Goal: Task Accomplishment & Management: Use online tool/utility

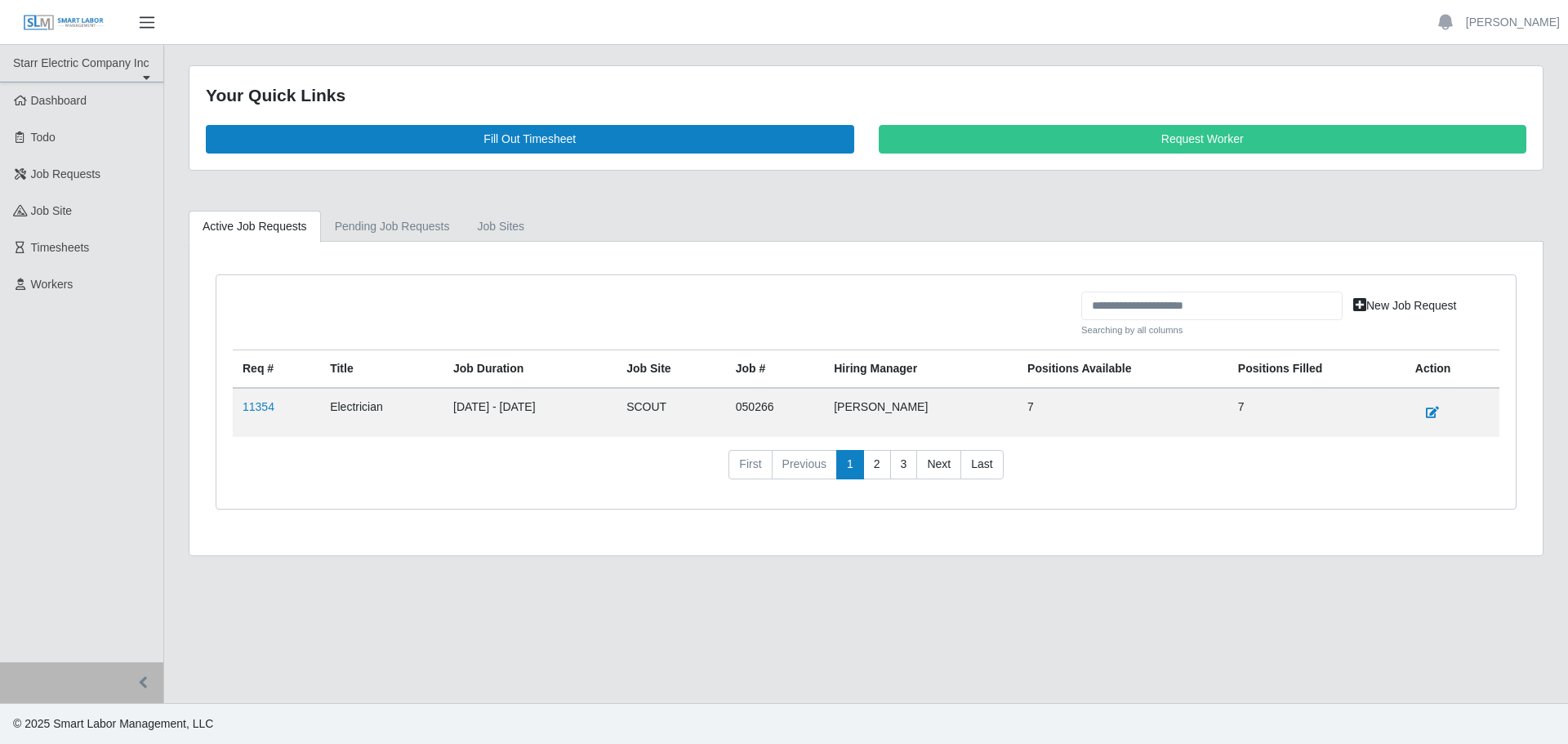
click at [144, 21] on span "button" at bounding box center [146, 23] width 21 height 19
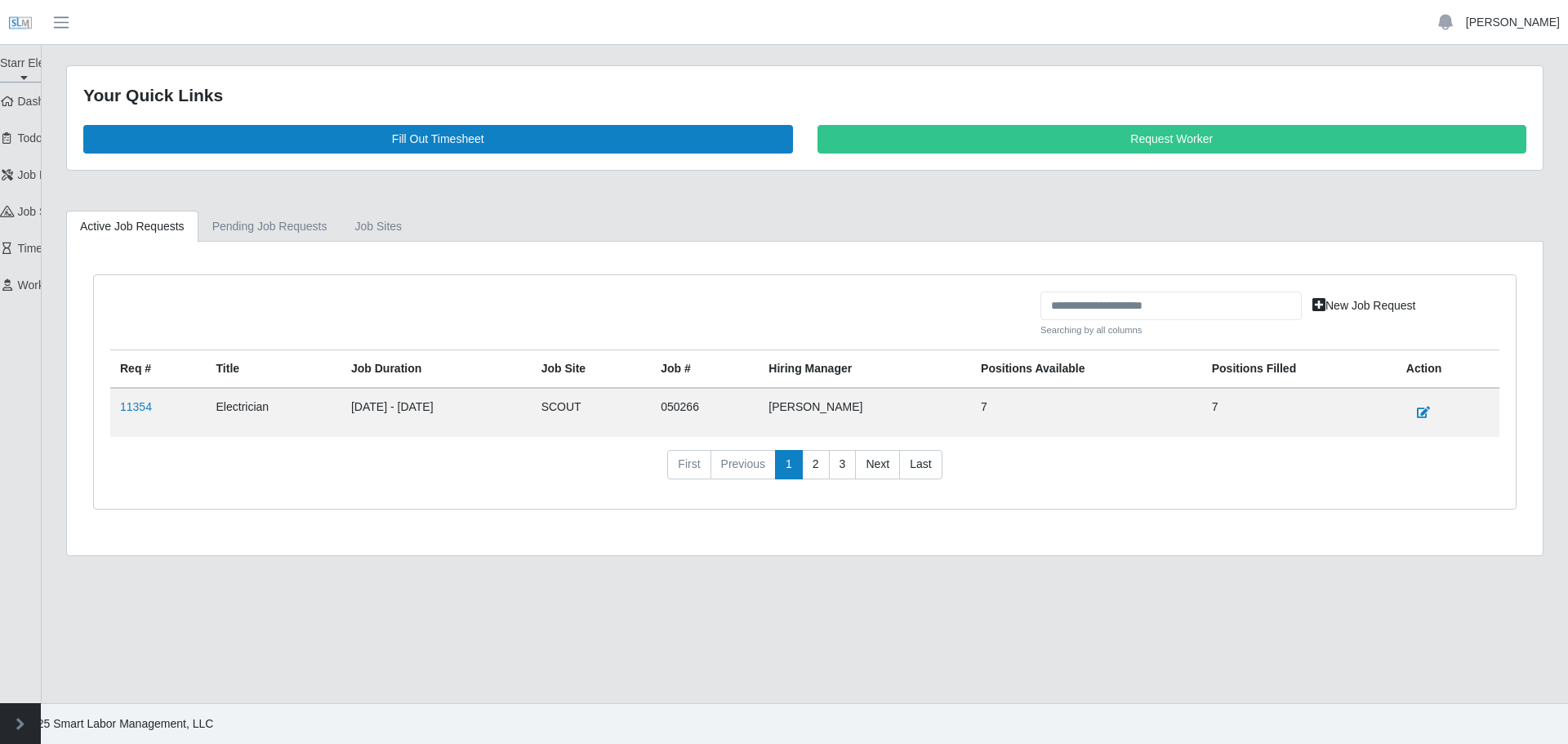
click at [1519, 15] on link "[PERSON_NAME]" at bounding box center [1512, 23] width 93 height 17
click at [1478, 81] on link "Settings" at bounding box center [1493, 79] width 147 height 34
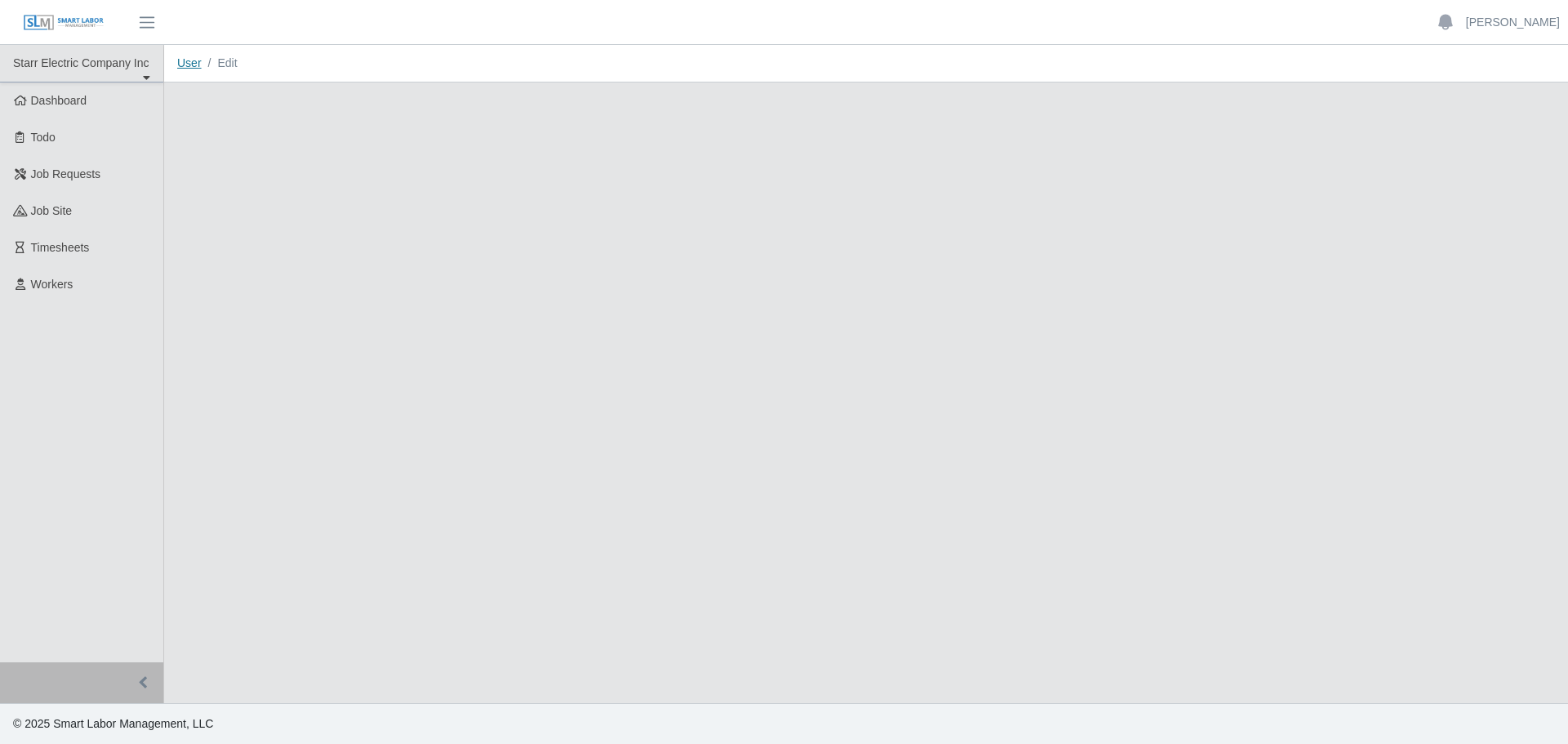
click at [194, 69] on link "User" at bounding box center [190, 63] width 25 height 13
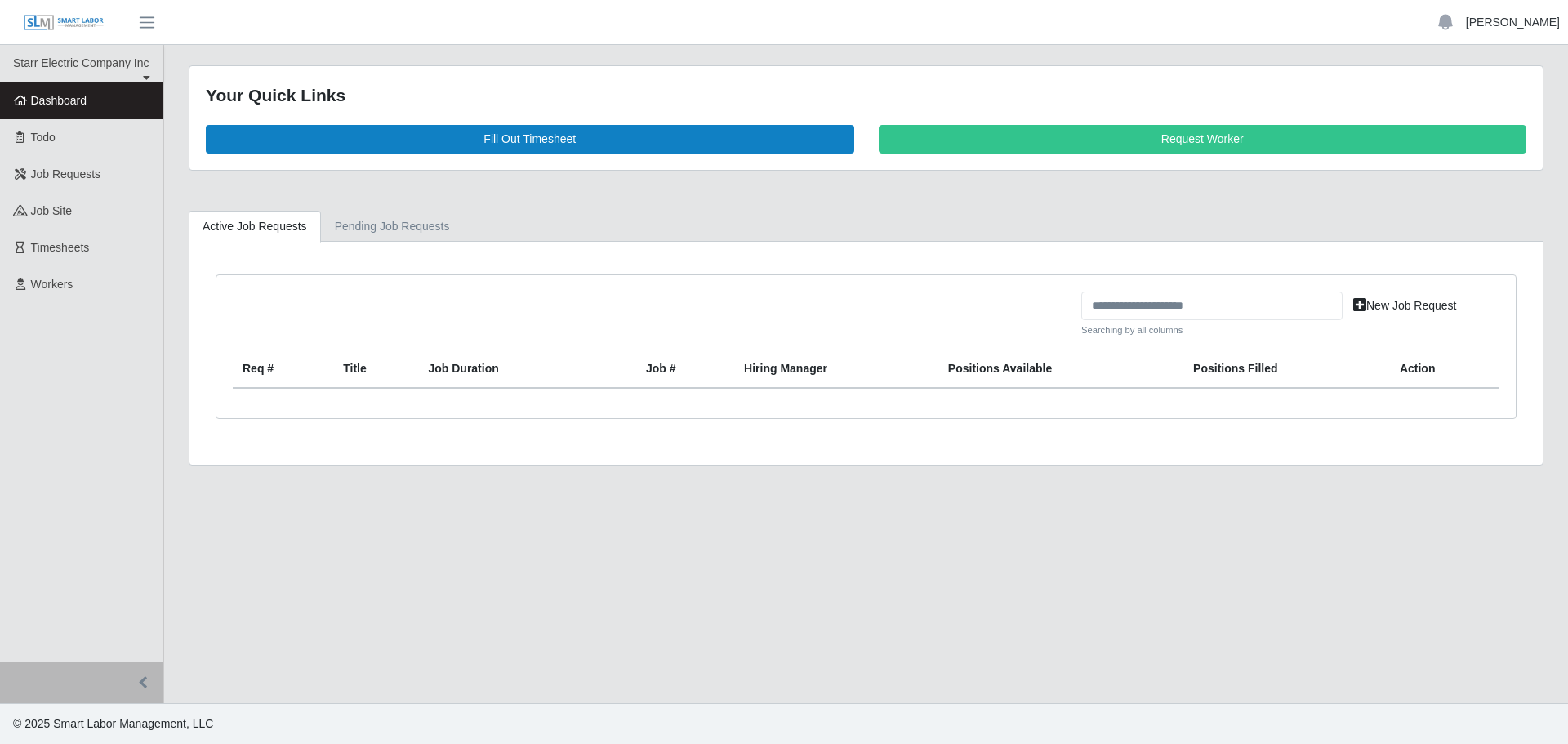
click at [1491, 23] on link "[PERSON_NAME]" at bounding box center [1512, 23] width 93 height 17
click at [1485, 49] on strong "Account" at bounding box center [1493, 47] width 40 height 11
click at [1501, 19] on link "[PERSON_NAME]" at bounding box center [1512, 23] width 93 height 17
click at [1475, 72] on link "Settings" at bounding box center [1493, 79] width 147 height 34
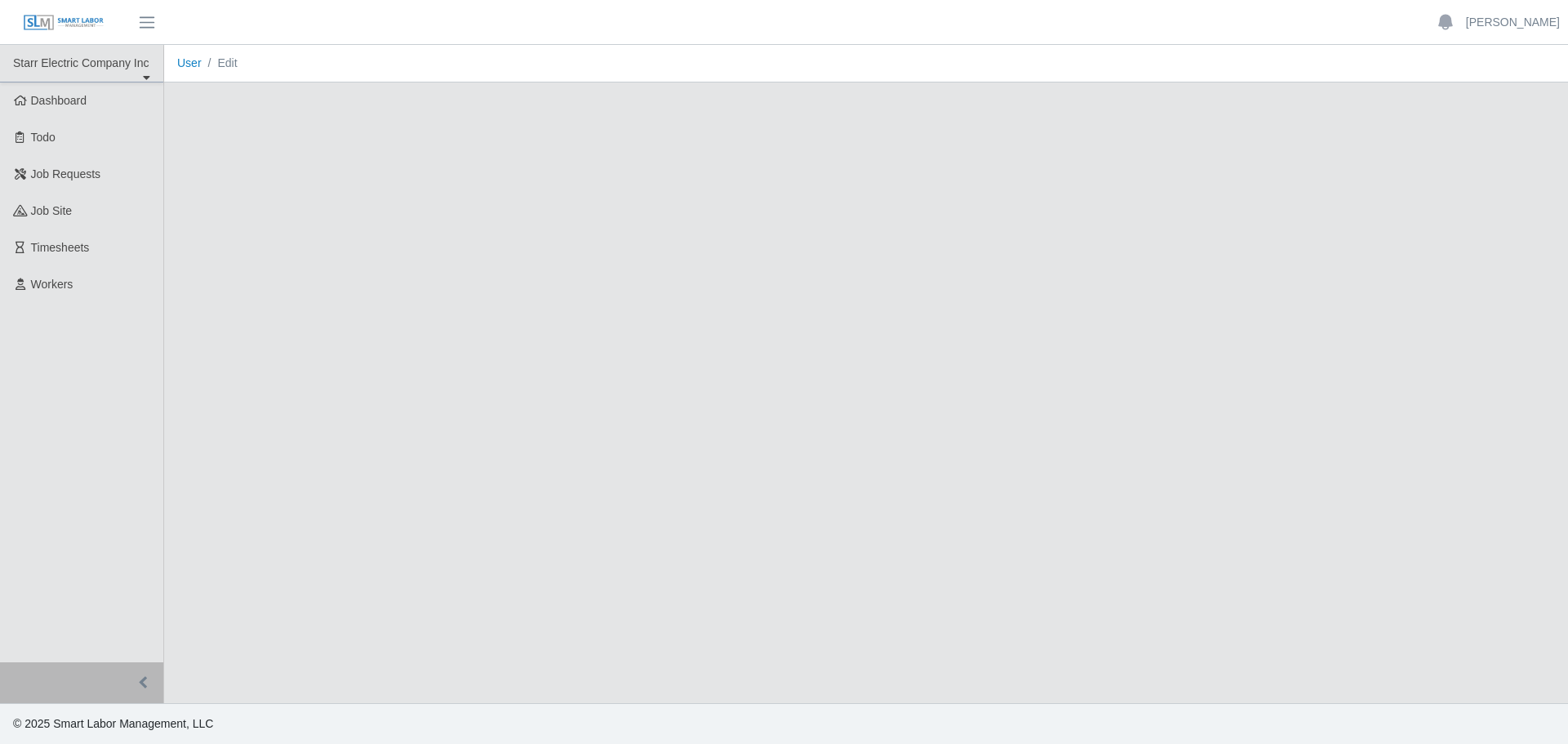
click at [146, 19] on span "button" at bounding box center [146, 23] width 21 height 19
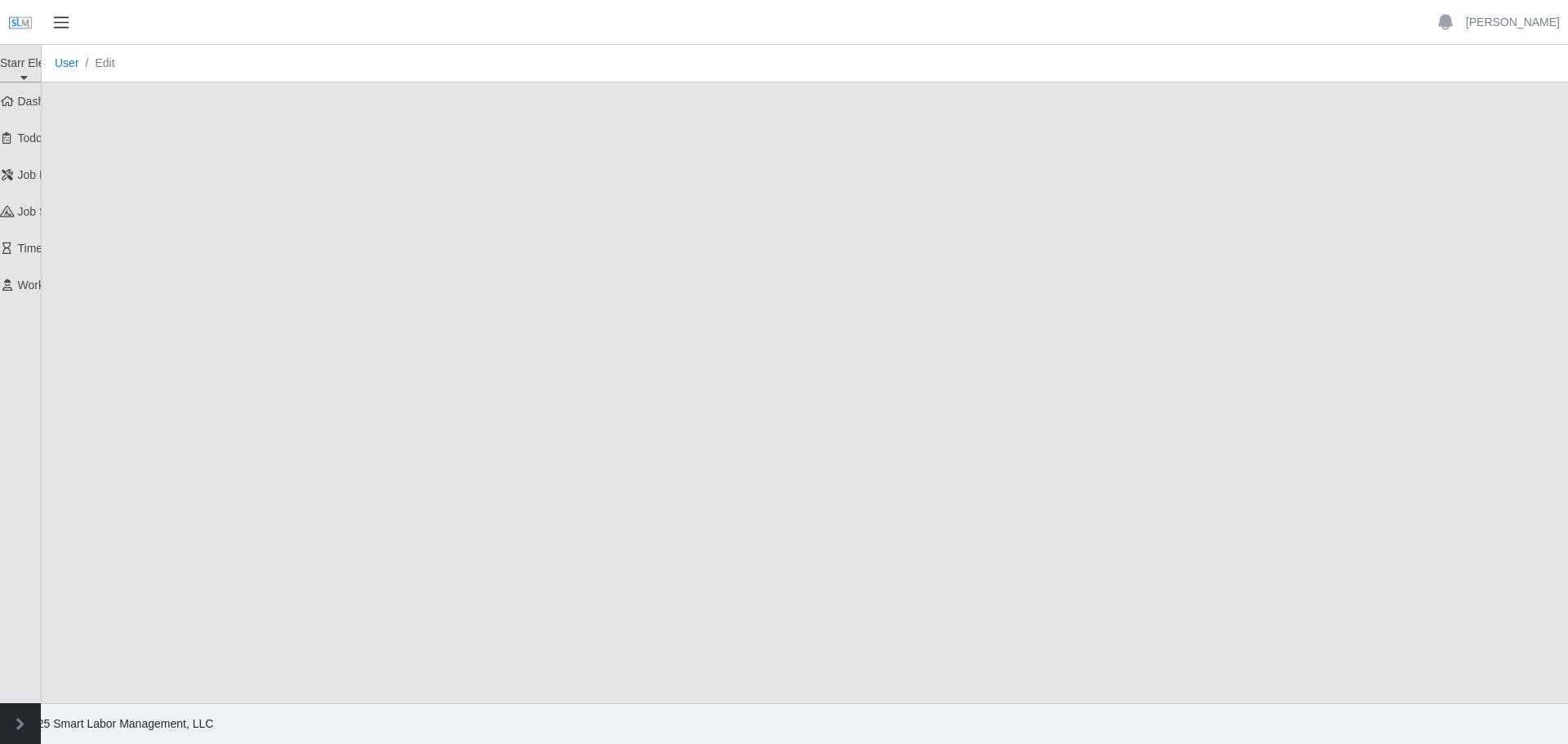
click at [60, 18] on span "button" at bounding box center [61, 23] width 21 height 19
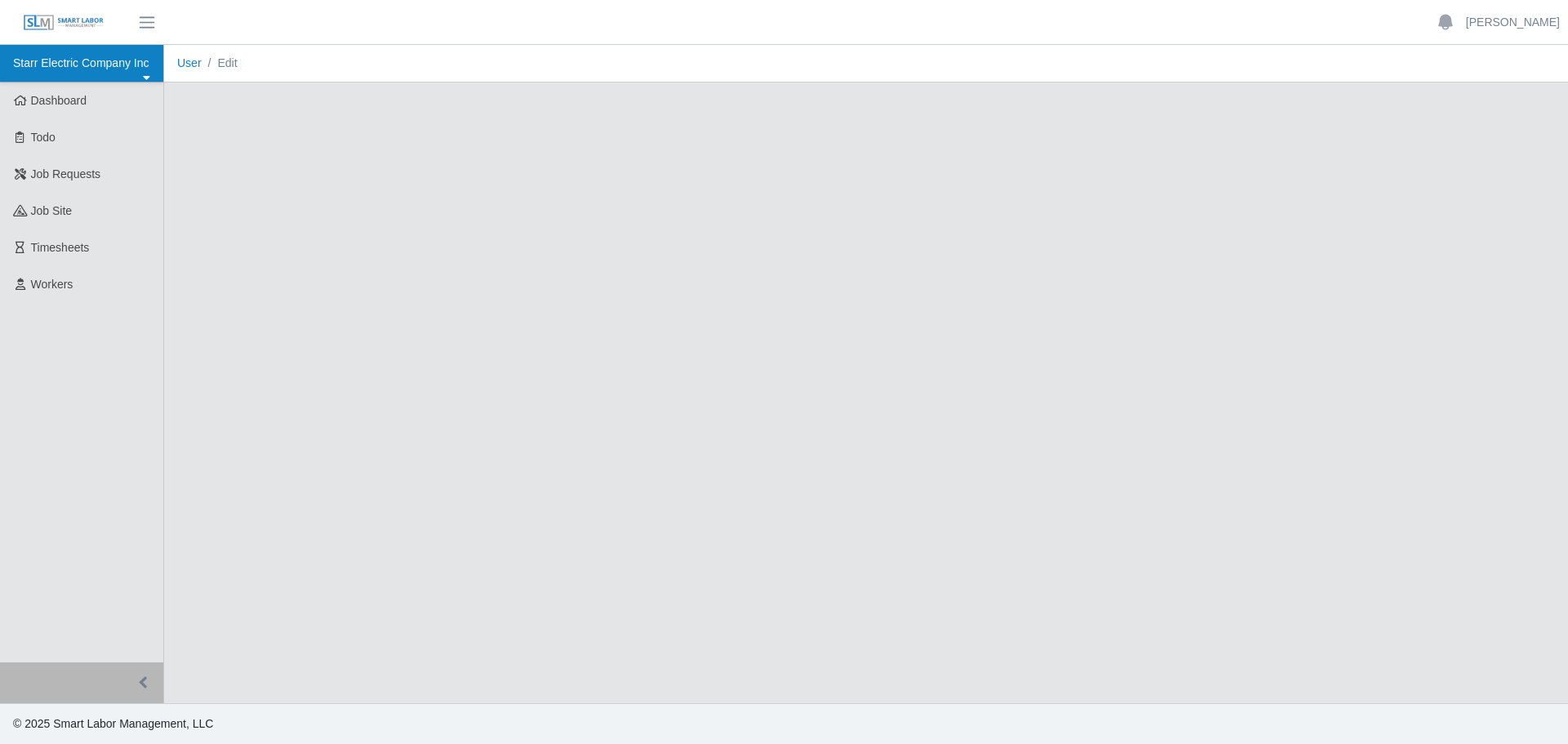
click at [143, 59] on link "Starr Electric Company Inc" at bounding box center [81, 64] width 163 height 38
click at [142, 58] on link "Starr Electric Company Inc" at bounding box center [81, 64] width 163 height 38
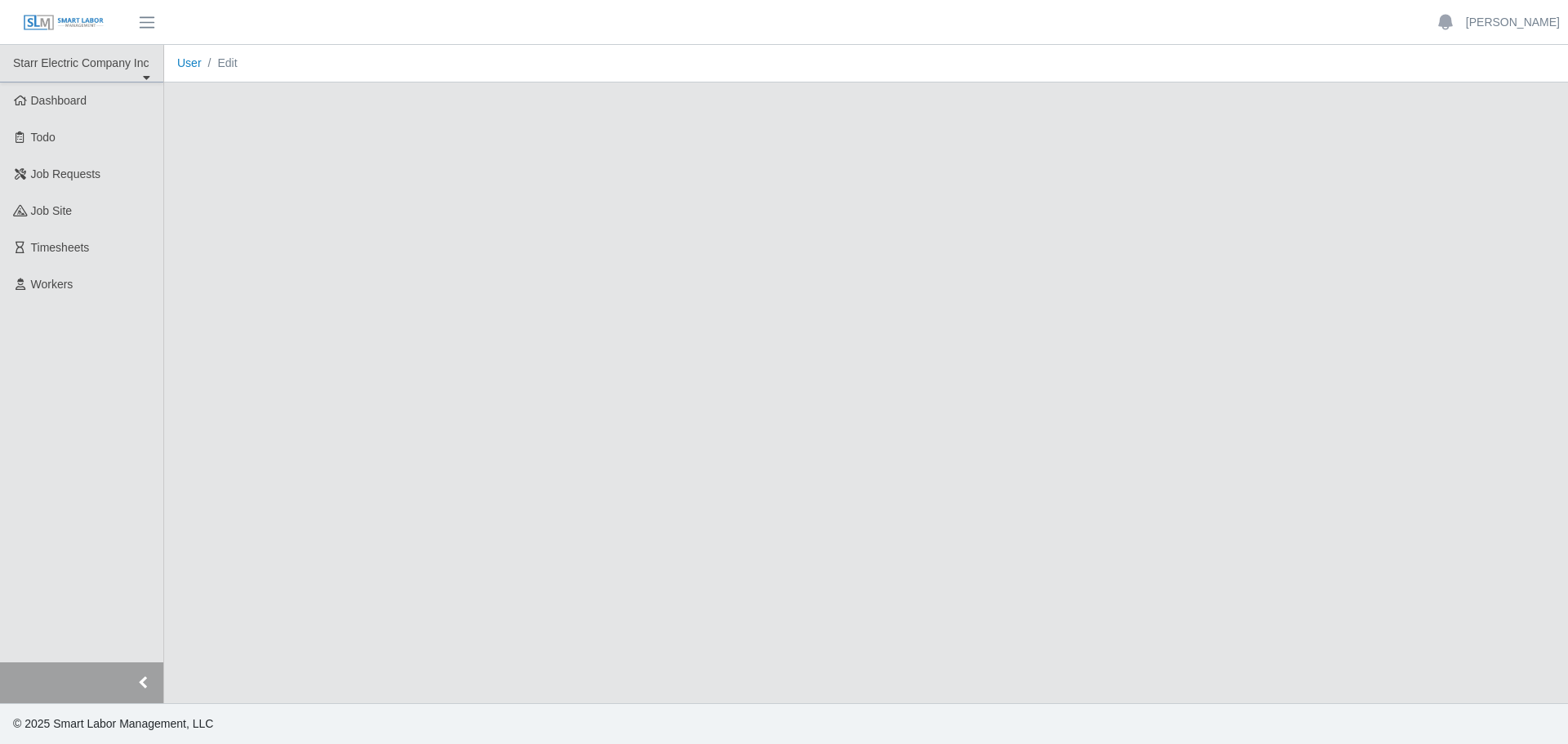
click at [150, 685] on button "button" at bounding box center [81, 683] width 163 height 41
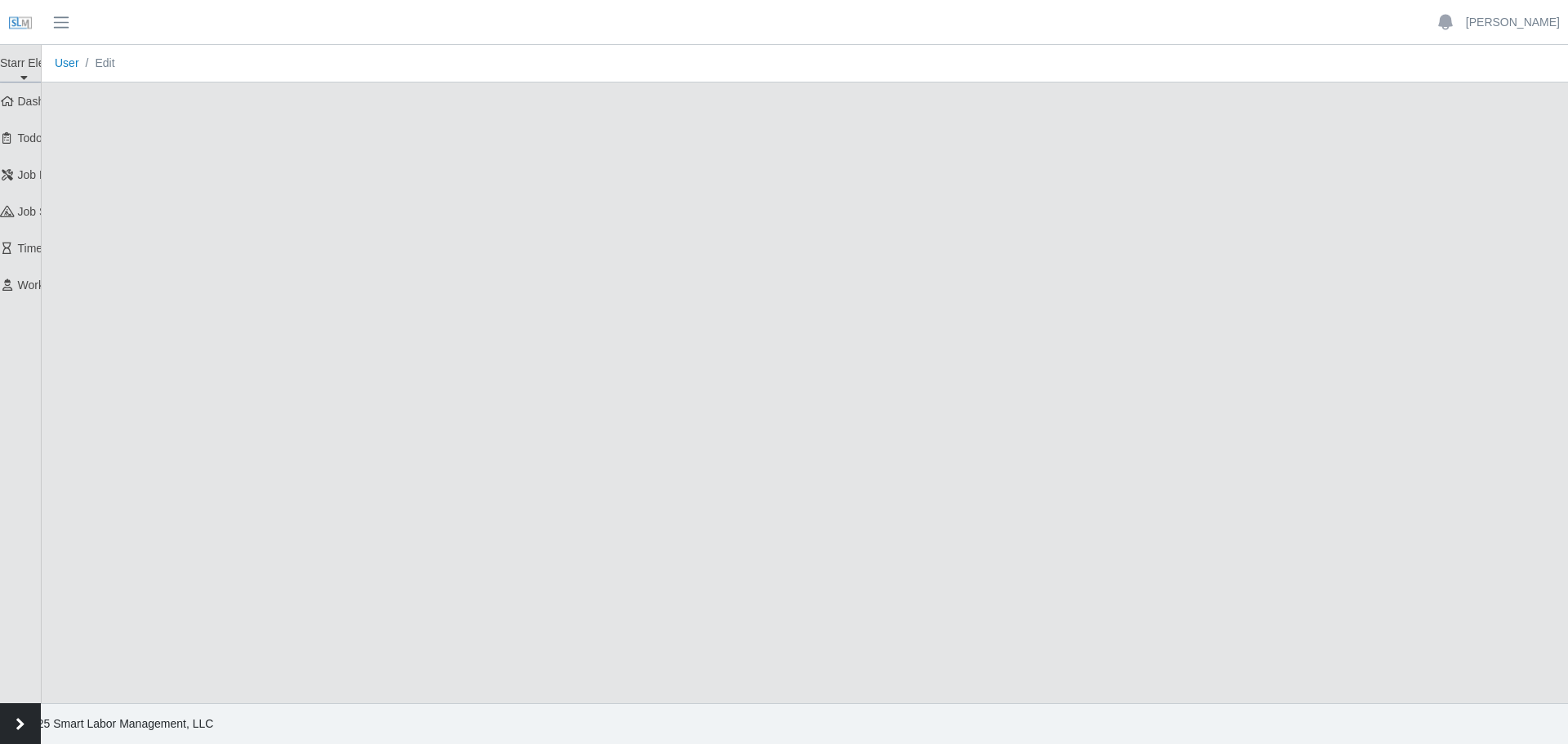
click at [21, 721] on button "button" at bounding box center [20, 723] width 41 height 41
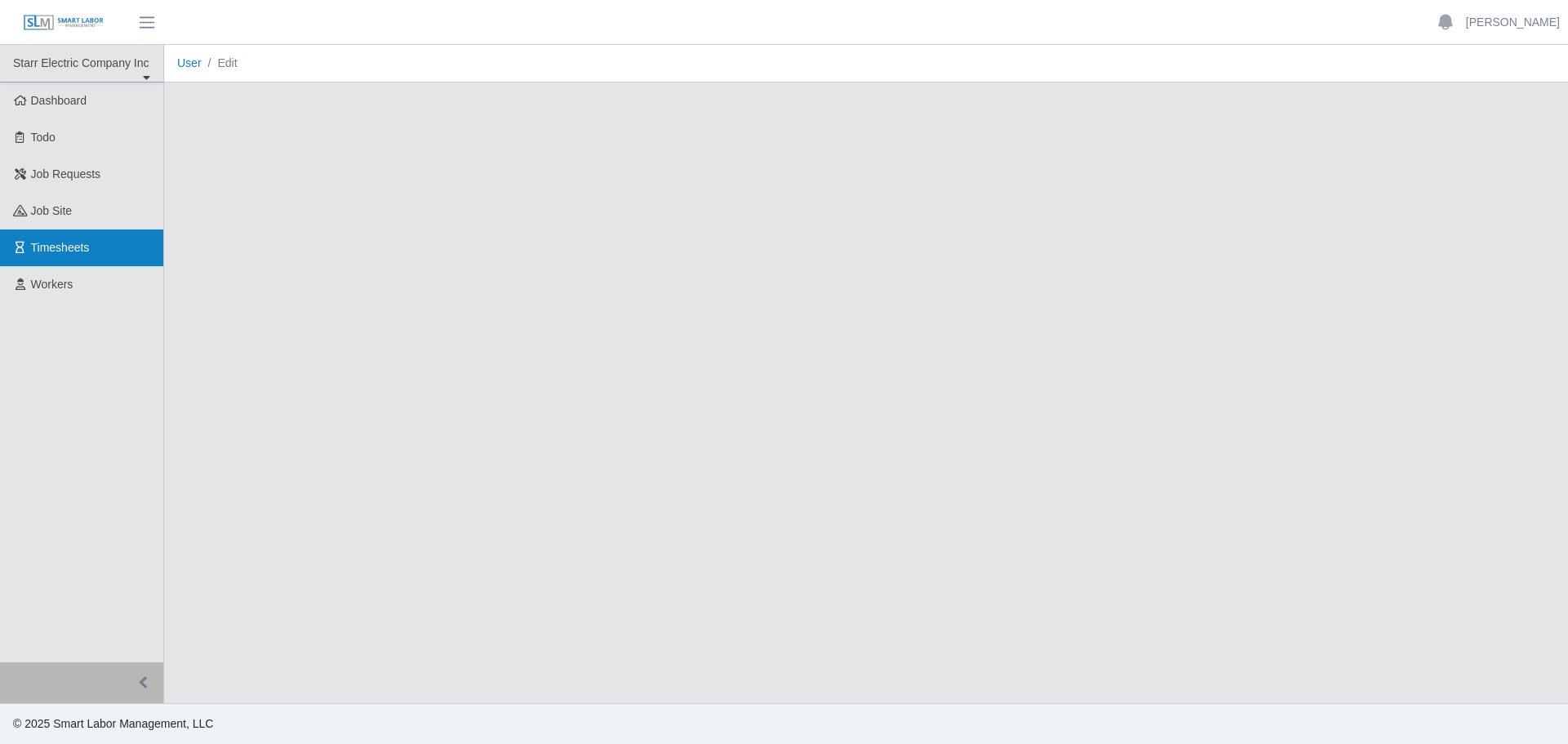
click at [72, 248] on span "Timesheets" at bounding box center [60, 247] width 59 height 13
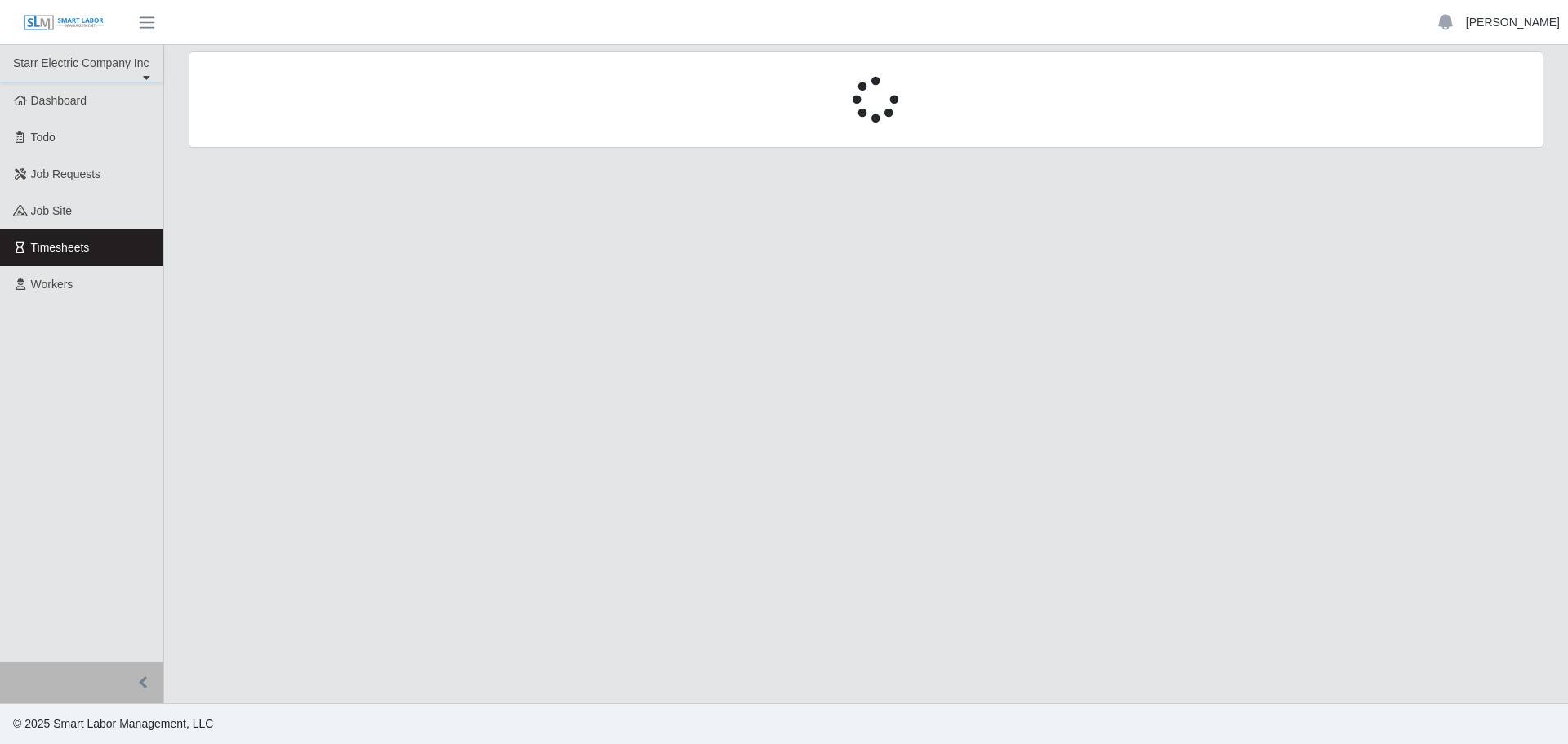
click at [1486, 20] on link "[PERSON_NAME]" at bounding box center [1512, 23] width 93 height 17
click at [1477, 113] on link "Logout" at bounding box center [1493, 113] width 147 height 34
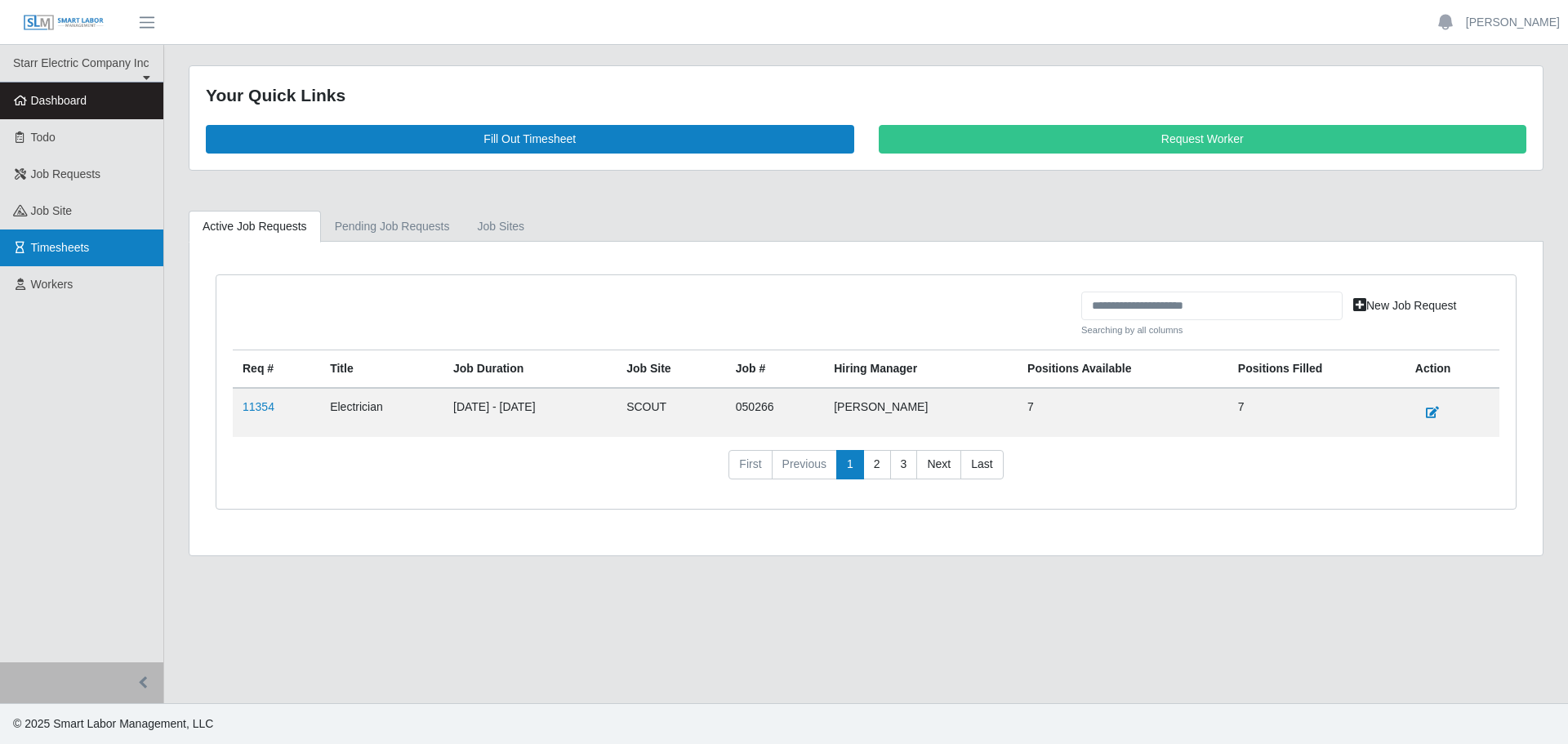
click at [82, 253] on span "Timesheets" at bounding box center [60, 247] width 59 height 13
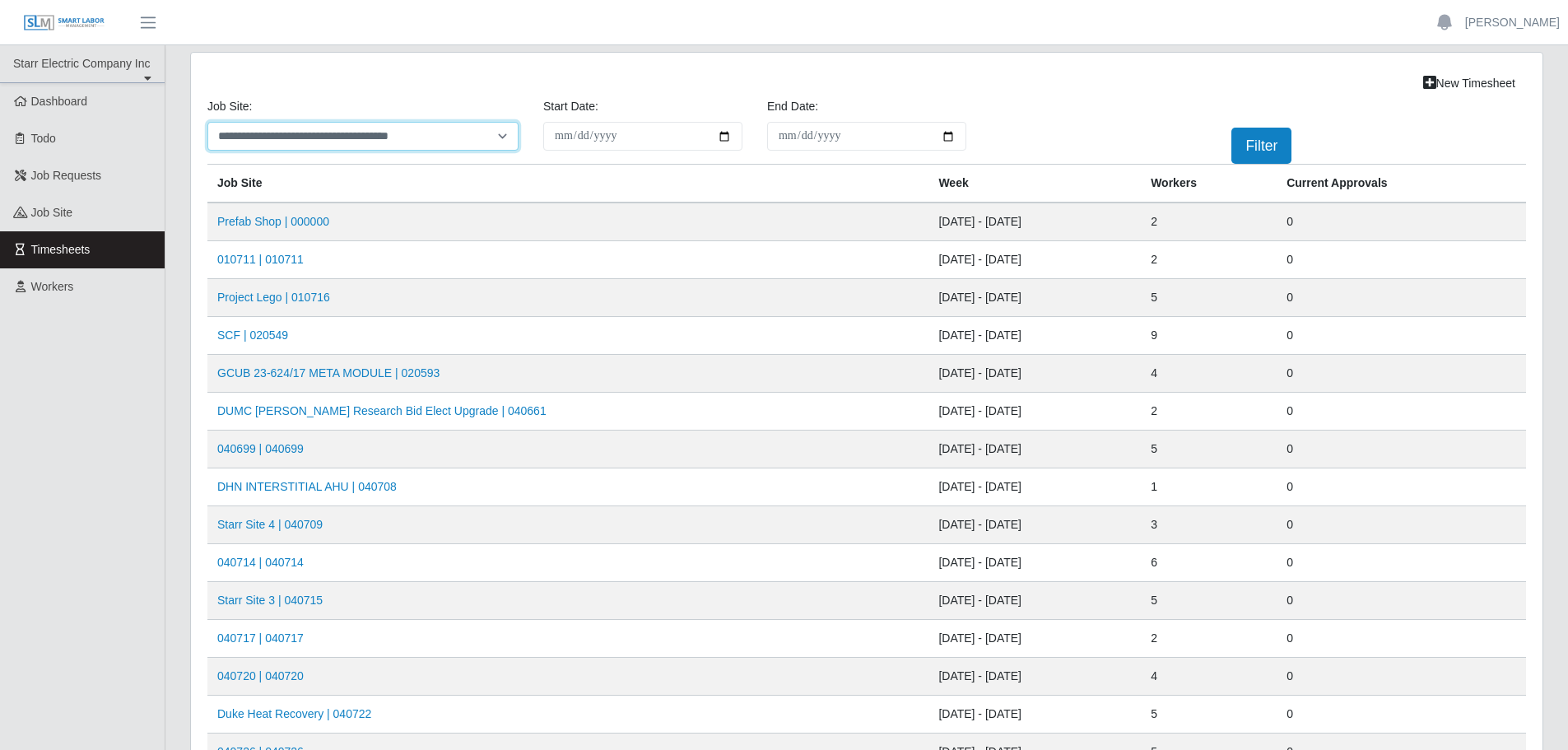
click at [359, 137] on select "**********" at bounding box center [363, 136] width 311 height 29
click at [343, 138] on select "**********" at bounding box center [363, 136] width 311 height 29
select select "****"
click at [1262, 147] on button "Filter" at bounding box center [1261, 146] width 60 height 36
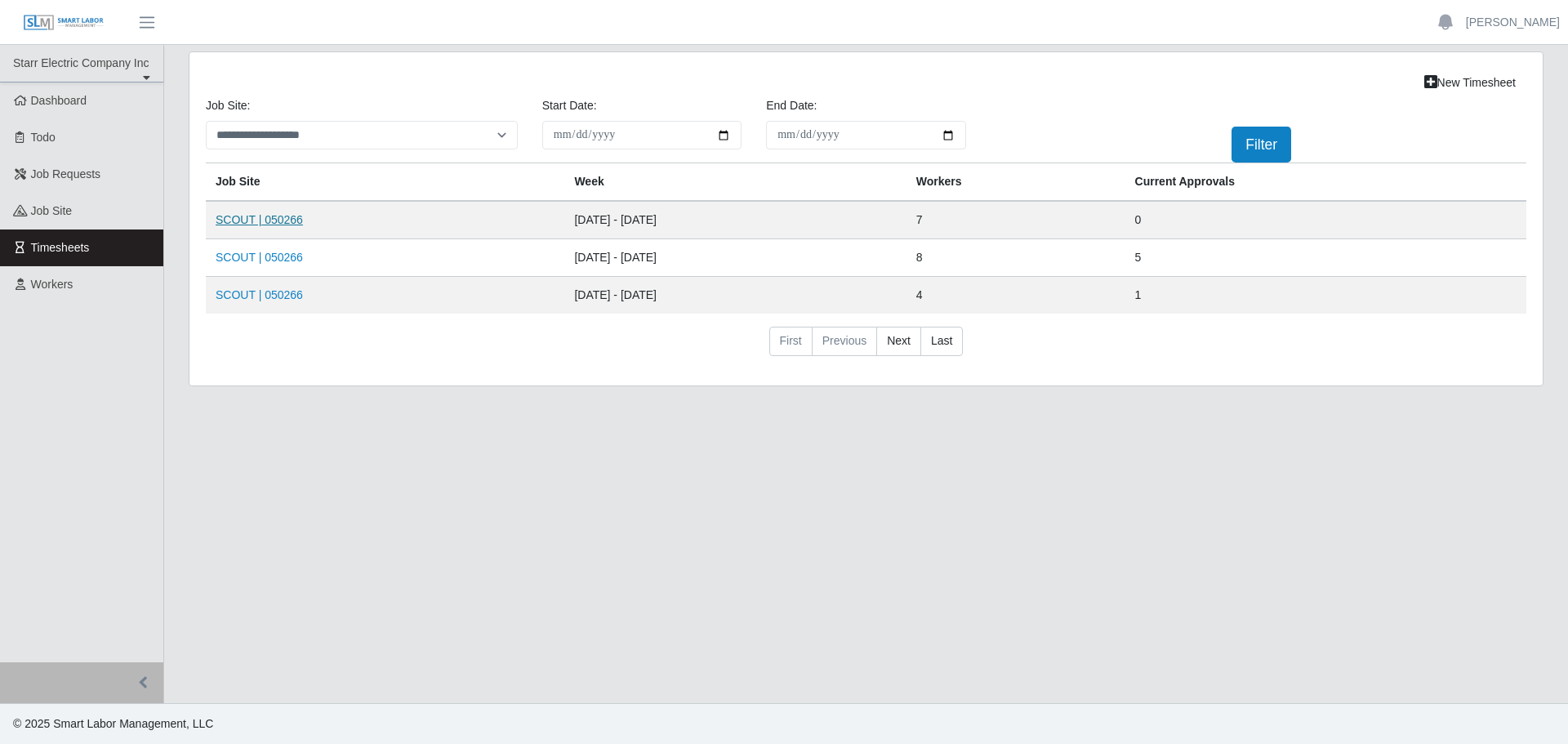
click at [277, 217] on link "SCOUT | 050266" at bounding box center [259, 220] width 88 height 13
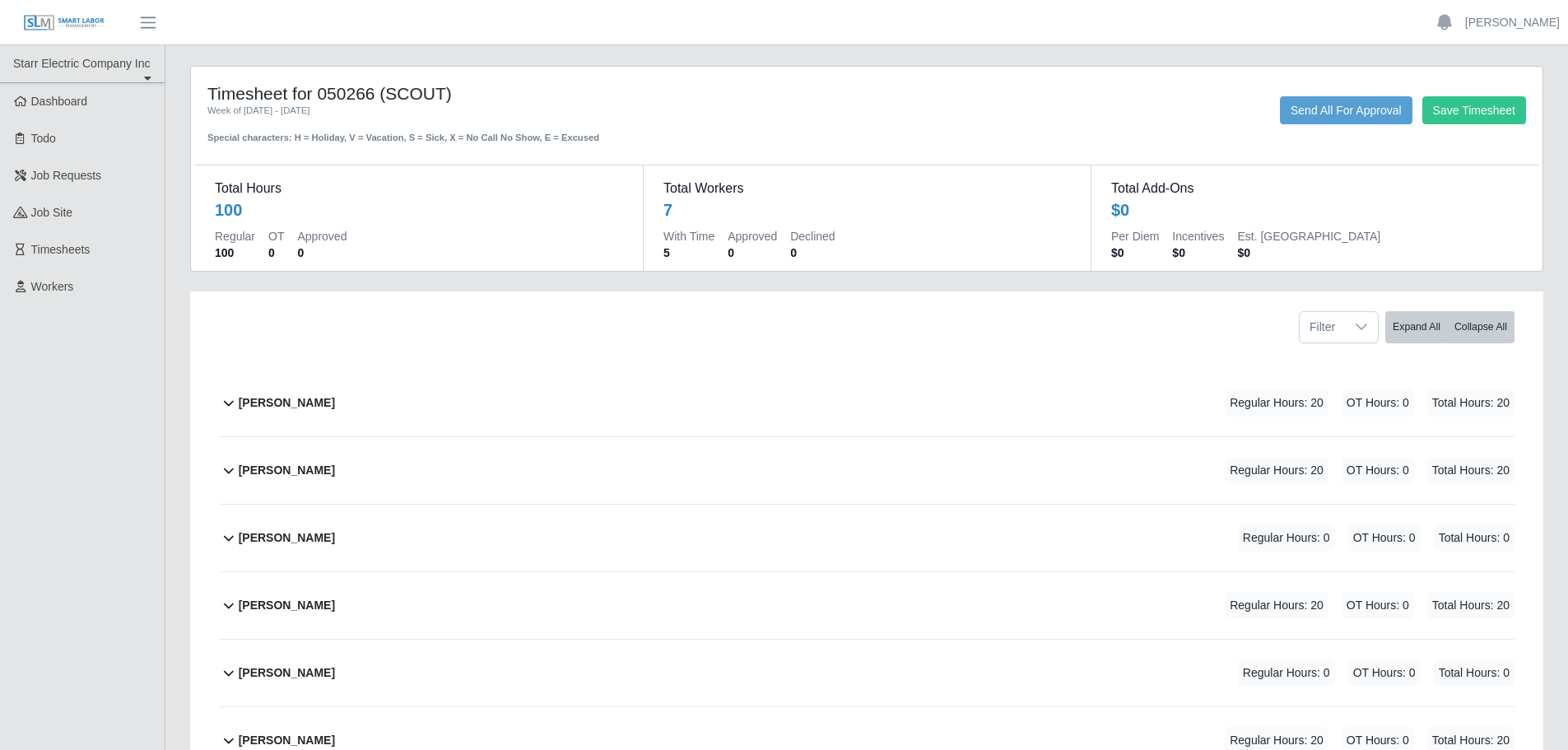
click at [291, 399] on b "[PERSON_NAME]" at bounding box center [286, 403] width 96 height 17
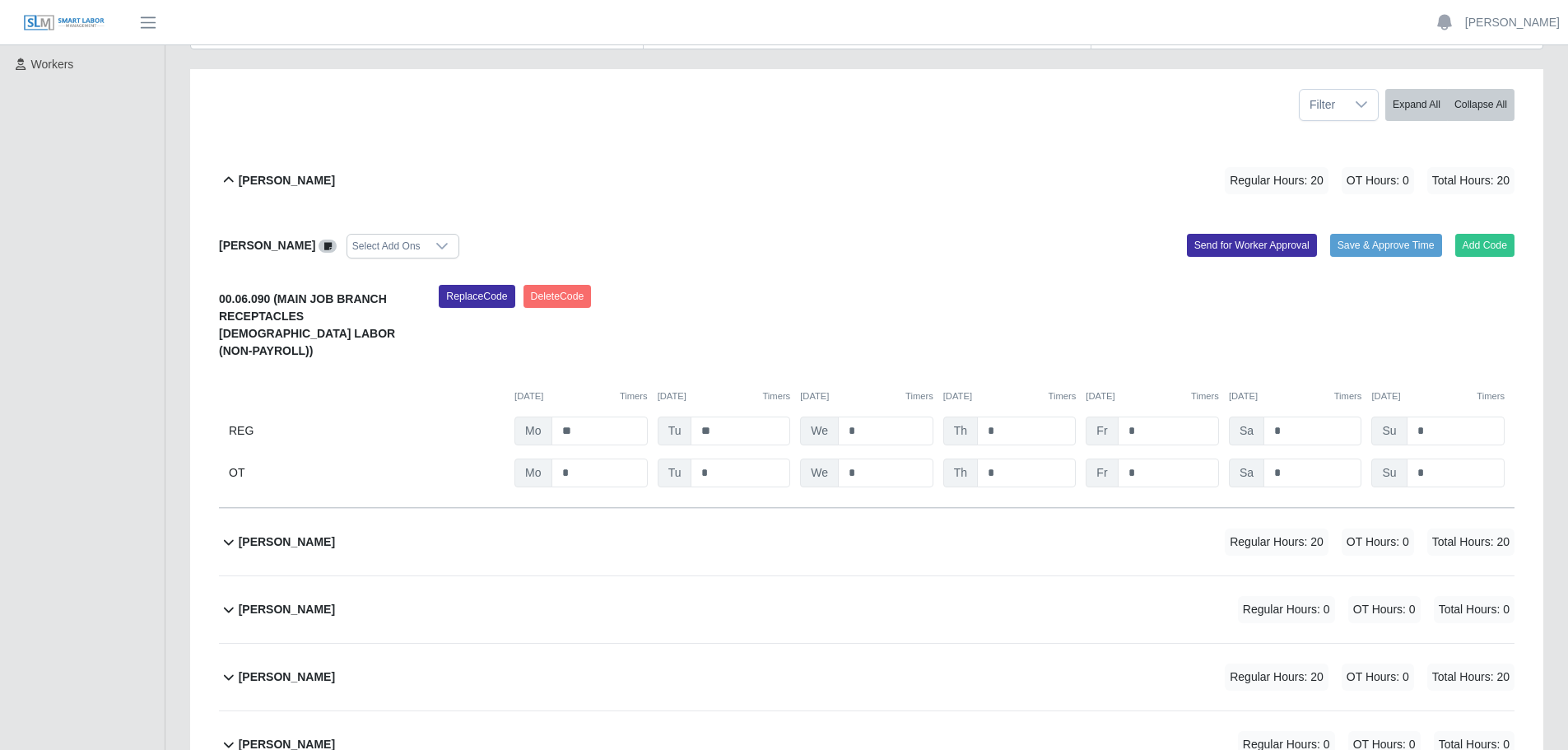
scroll to position [247, 0]
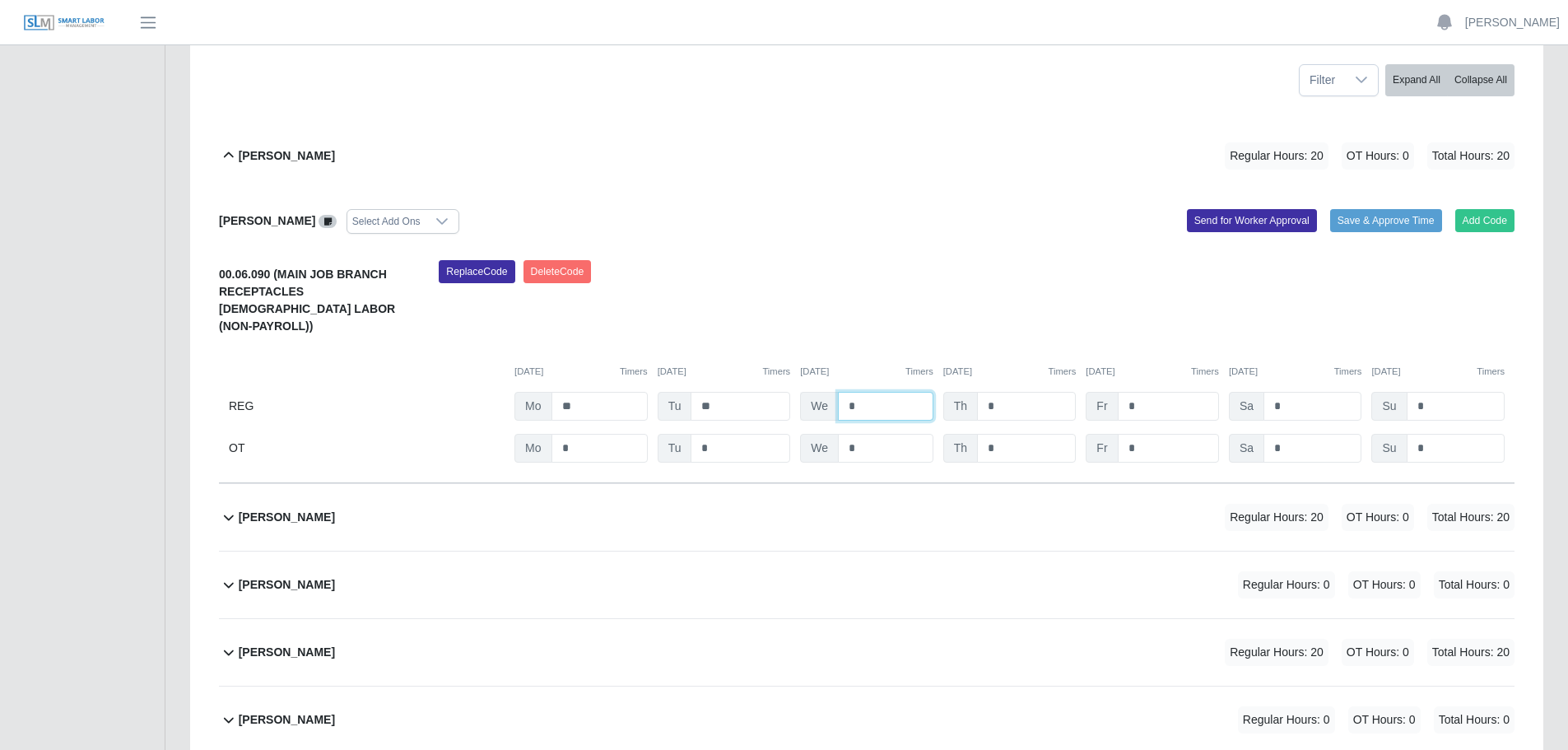
click at [885, 392] on input "*" at bounding box center [886, 406] width 95 height 29
click at [893, 434] on input "*" at bounding box center [886, 448] width 95 height 29
click at [898, 400] on input "*" at bounding box center [886, 406] width 95 height 29
click at [235, 160] on icon at bounding box center [228, 155] width 20 height 20
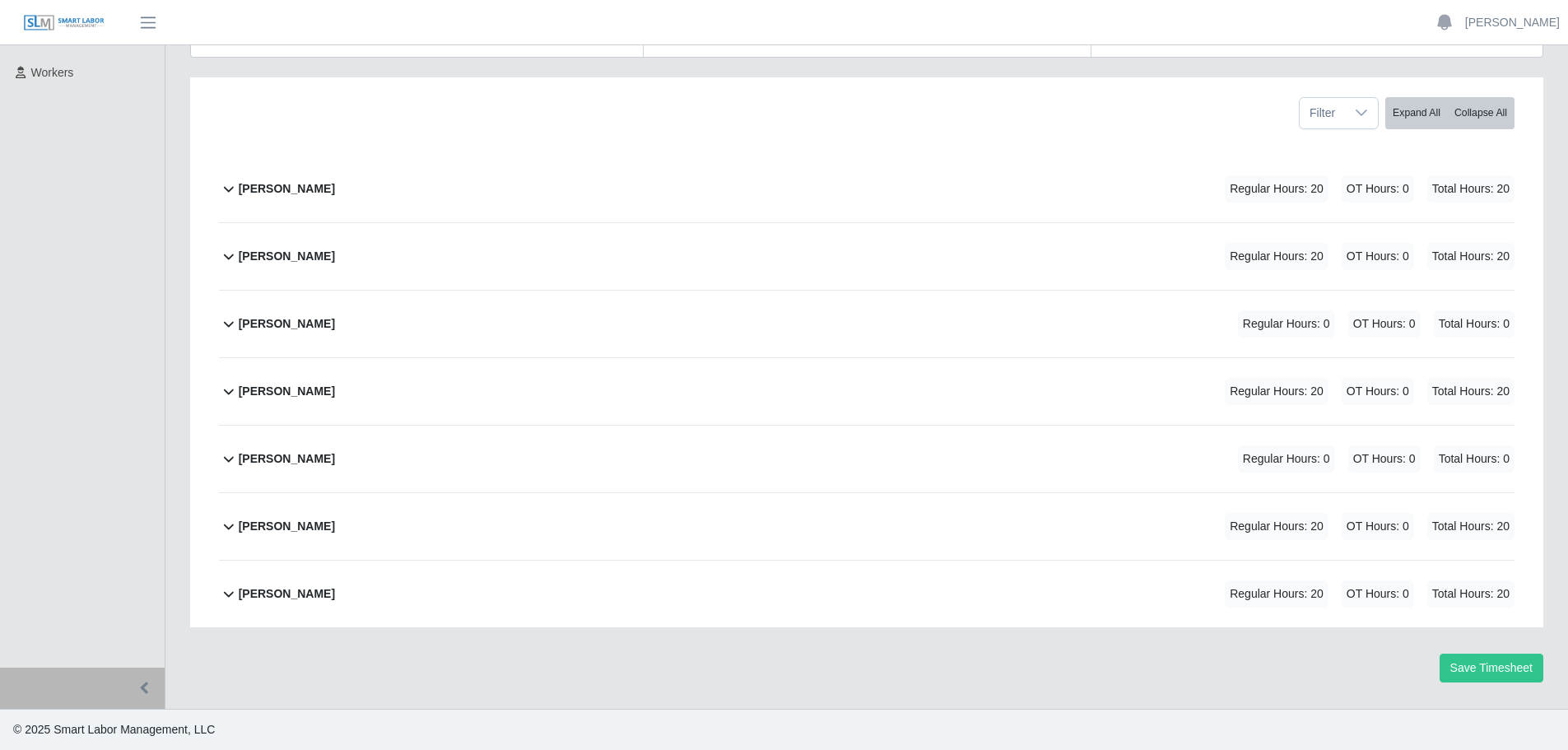
click at [245, 259] on b "[PERSON_NAME]" at bounding box center [286, 256] width 96 height 17
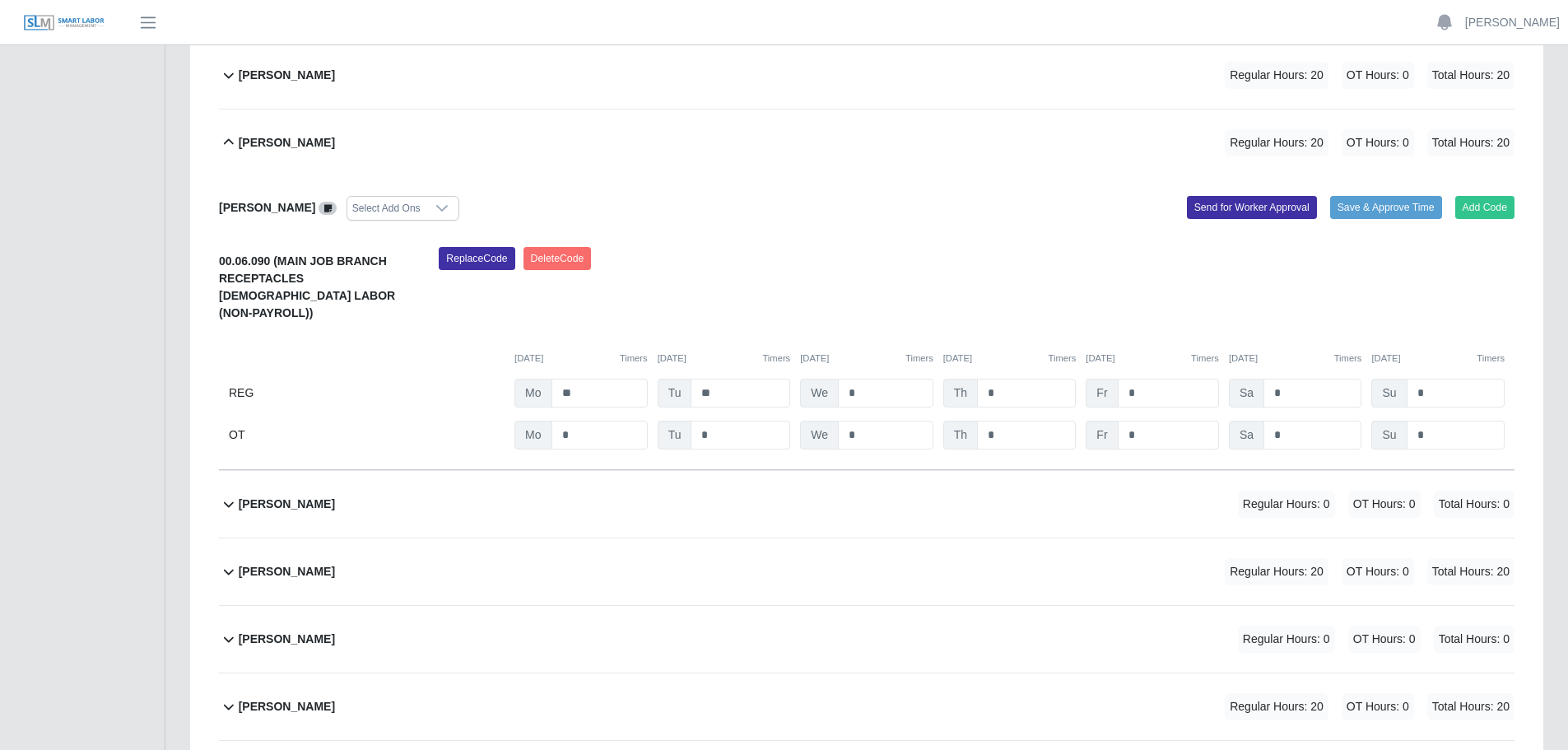
scroll to position [326, 0]
click at [254, 149] on b "[PERSON_NAME]" at bounding box center [286, 145] width 96 height 17
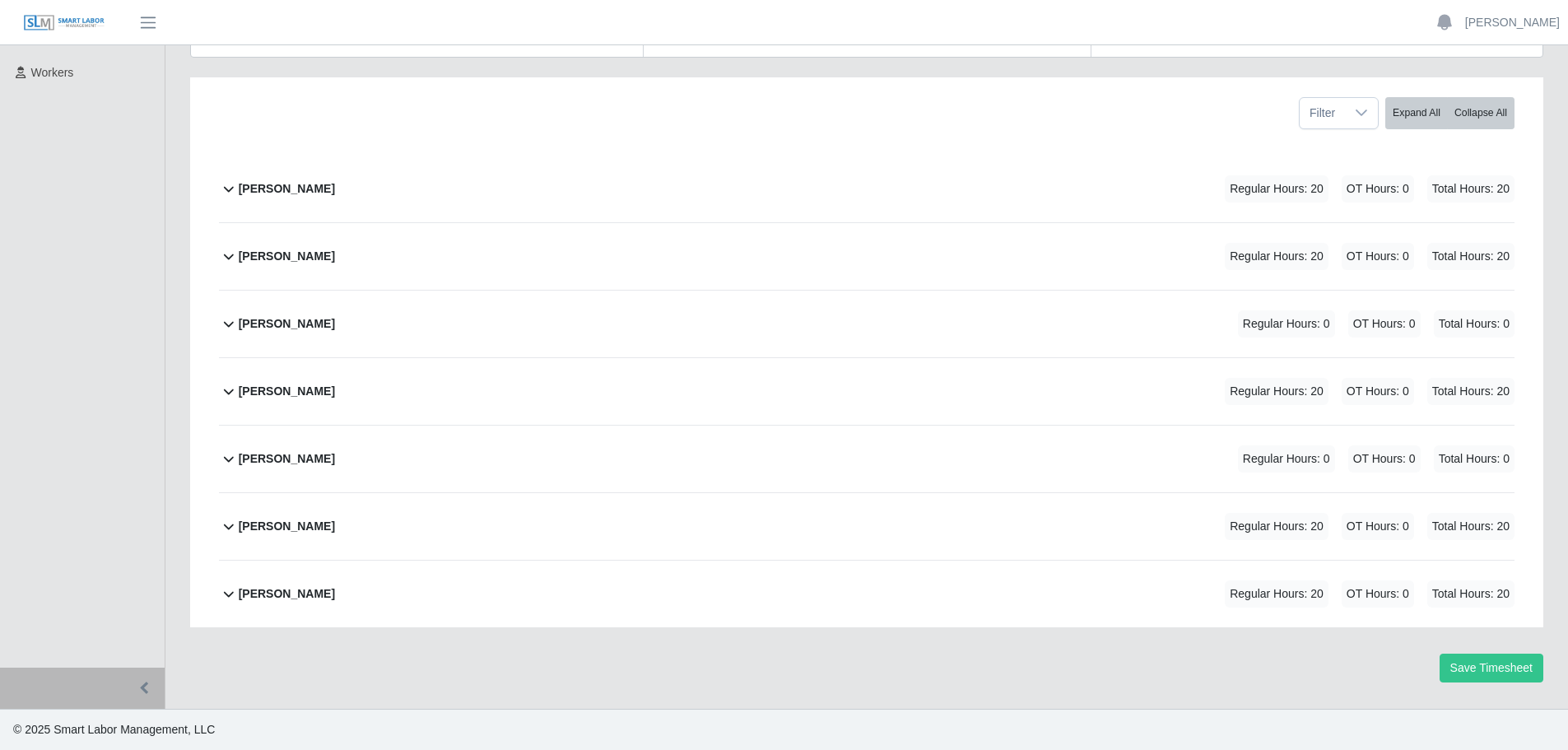
click at [284, 326] on b "[PERSON_NAME]" at bounding box center [286, 324] width 96 height 17
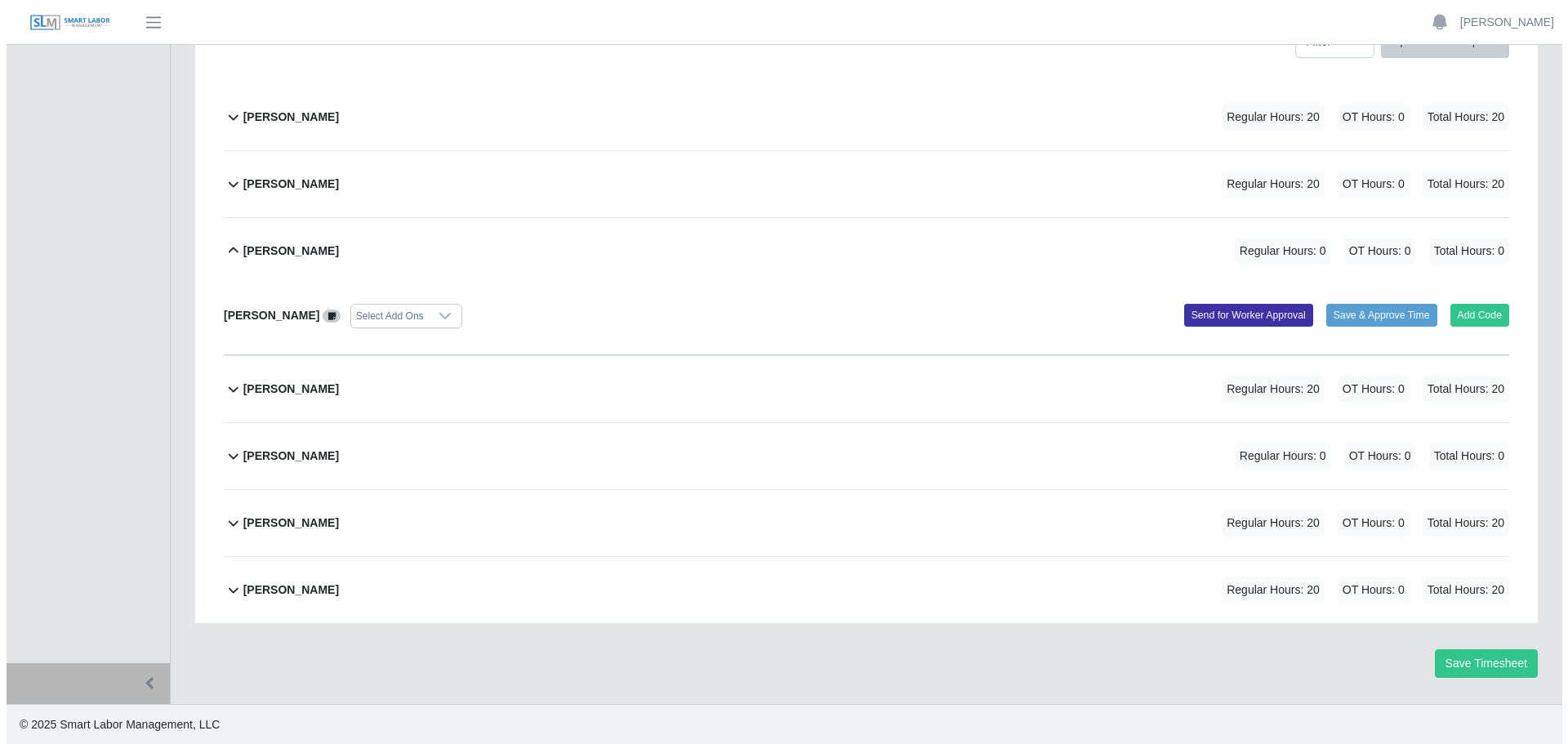
scroll to position [283, 0]
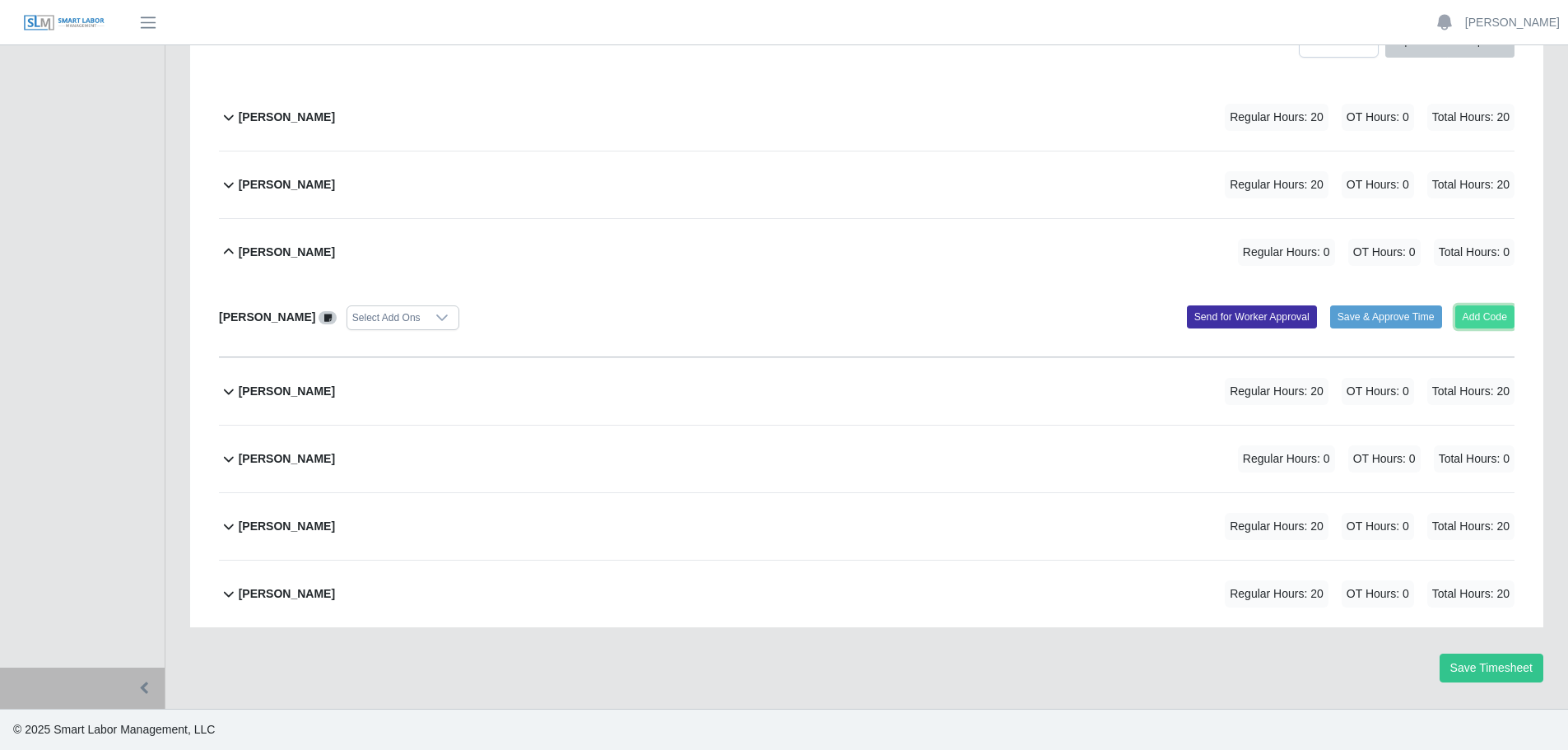
click at [1494, 319] on button "Add Code" at bounding box center [1484, 317] width 60 height 23
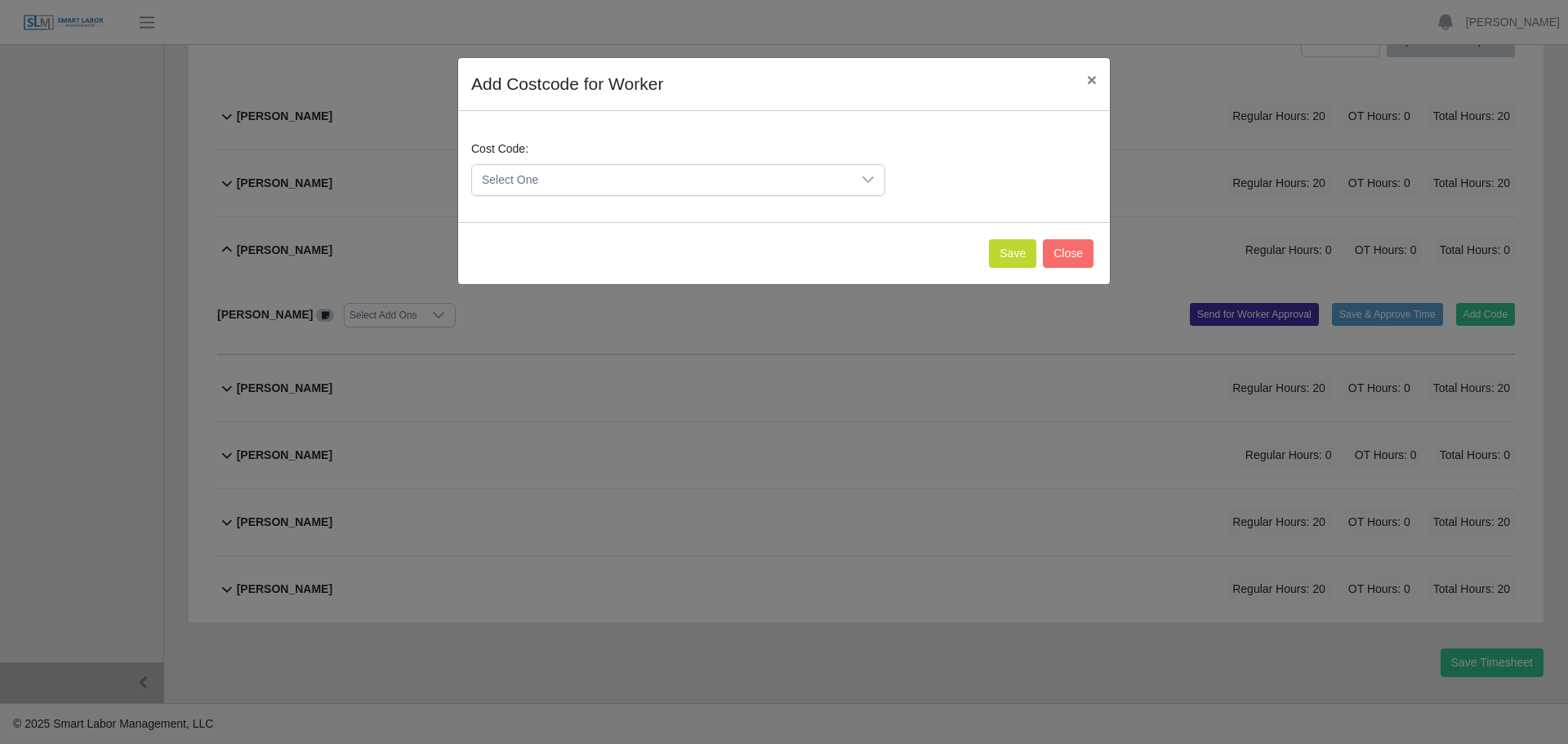
click at [646, 182] on span "Select One" at bounding box center [662, 180] width 379 height 30
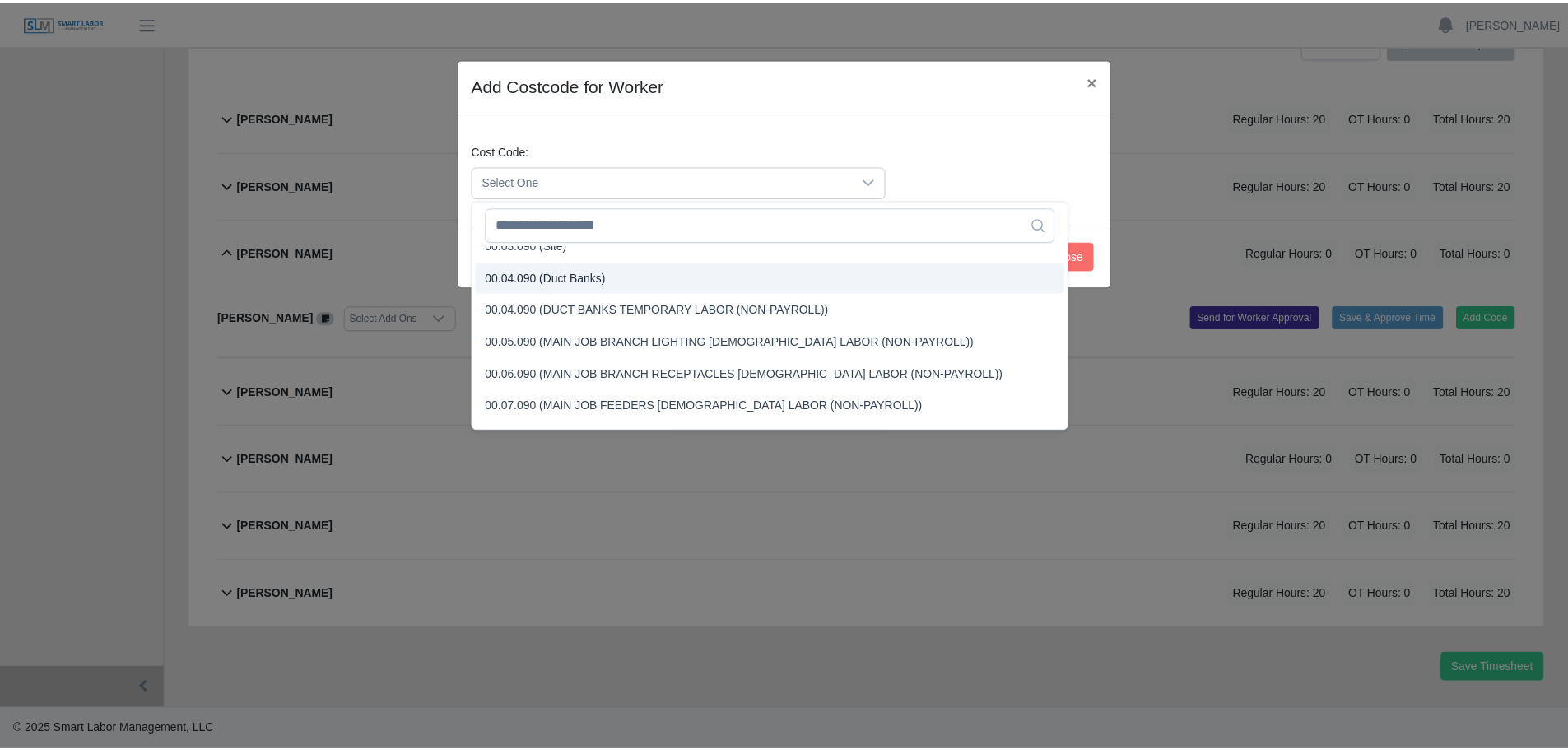
scroll to position [68, 0]
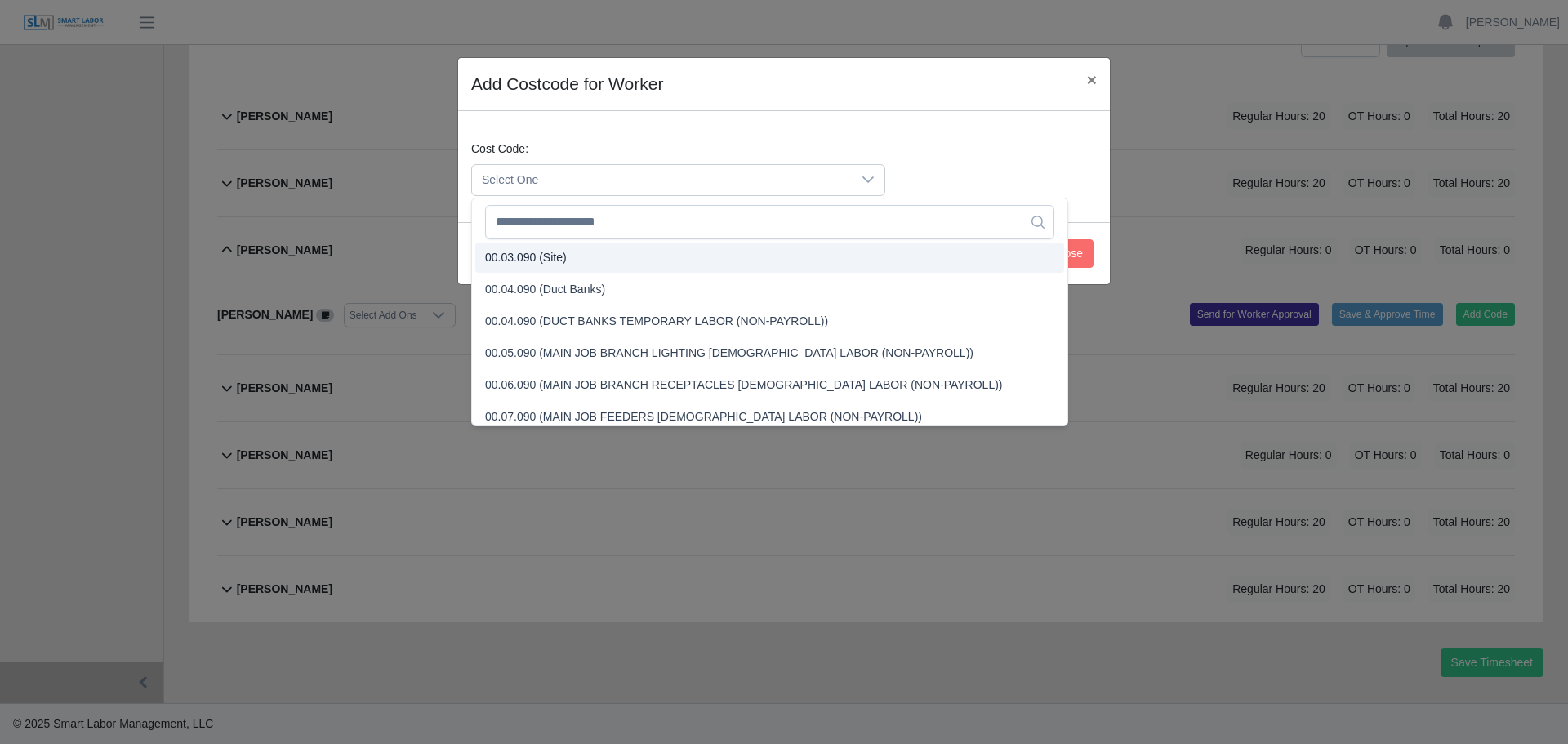
click at [935, 128] on div "Cost Code: Select One" at bounding box center [784, 167] width 651 height 111
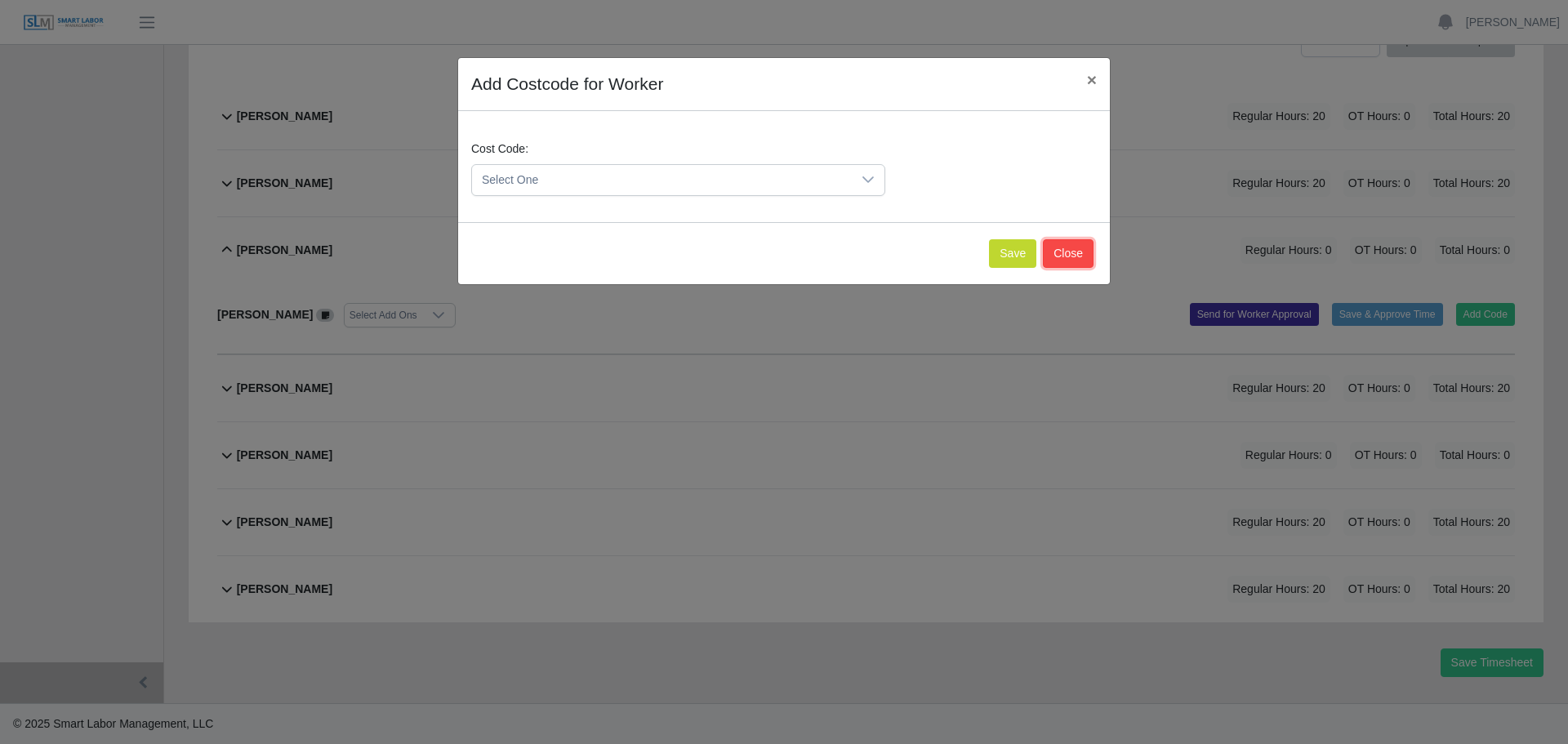
click at [1068, 263] on button "Close" at bounding box center [1069, 253] width 51 height 28
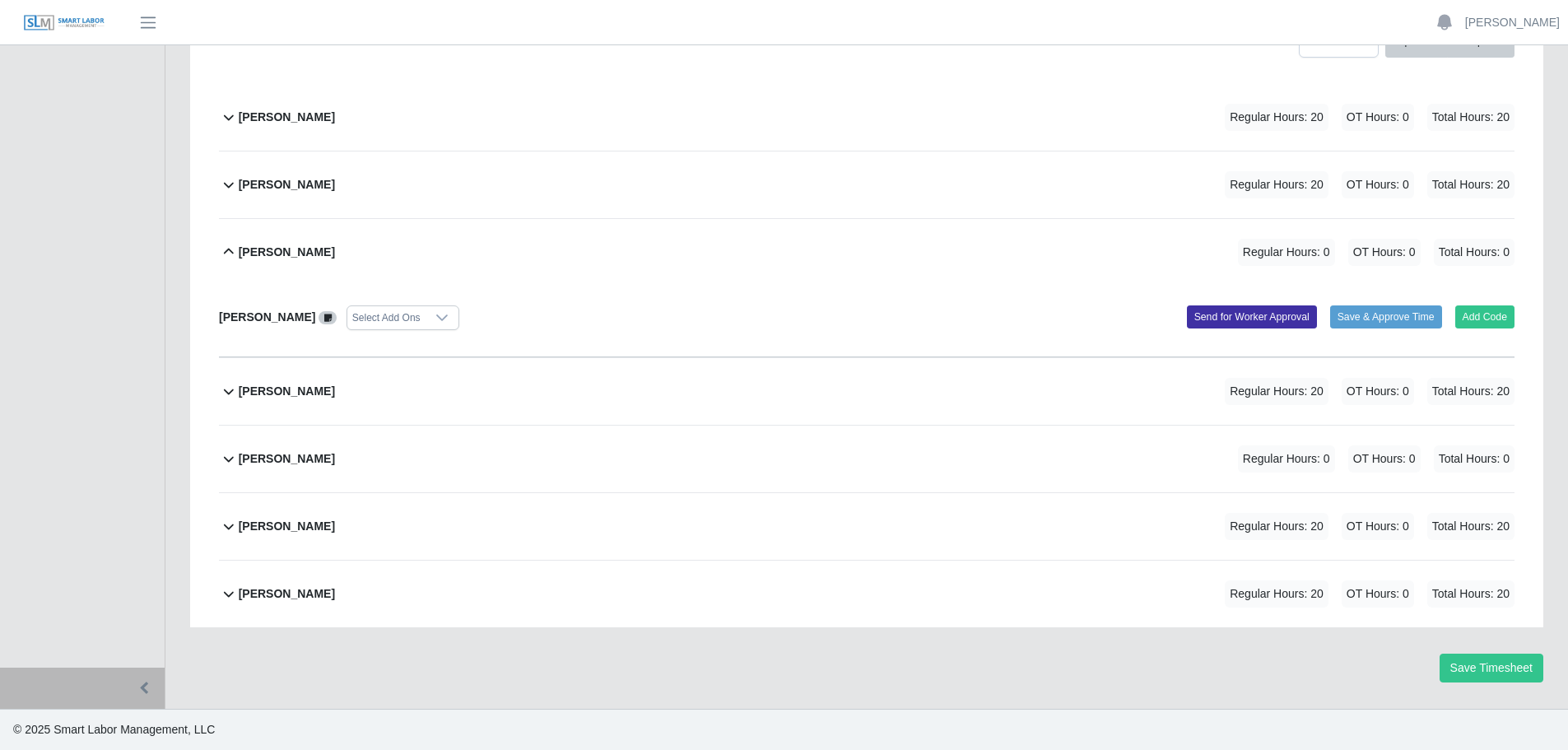
click at [231, 253] on icon at bounding box center [228, 251] width 20 height 20
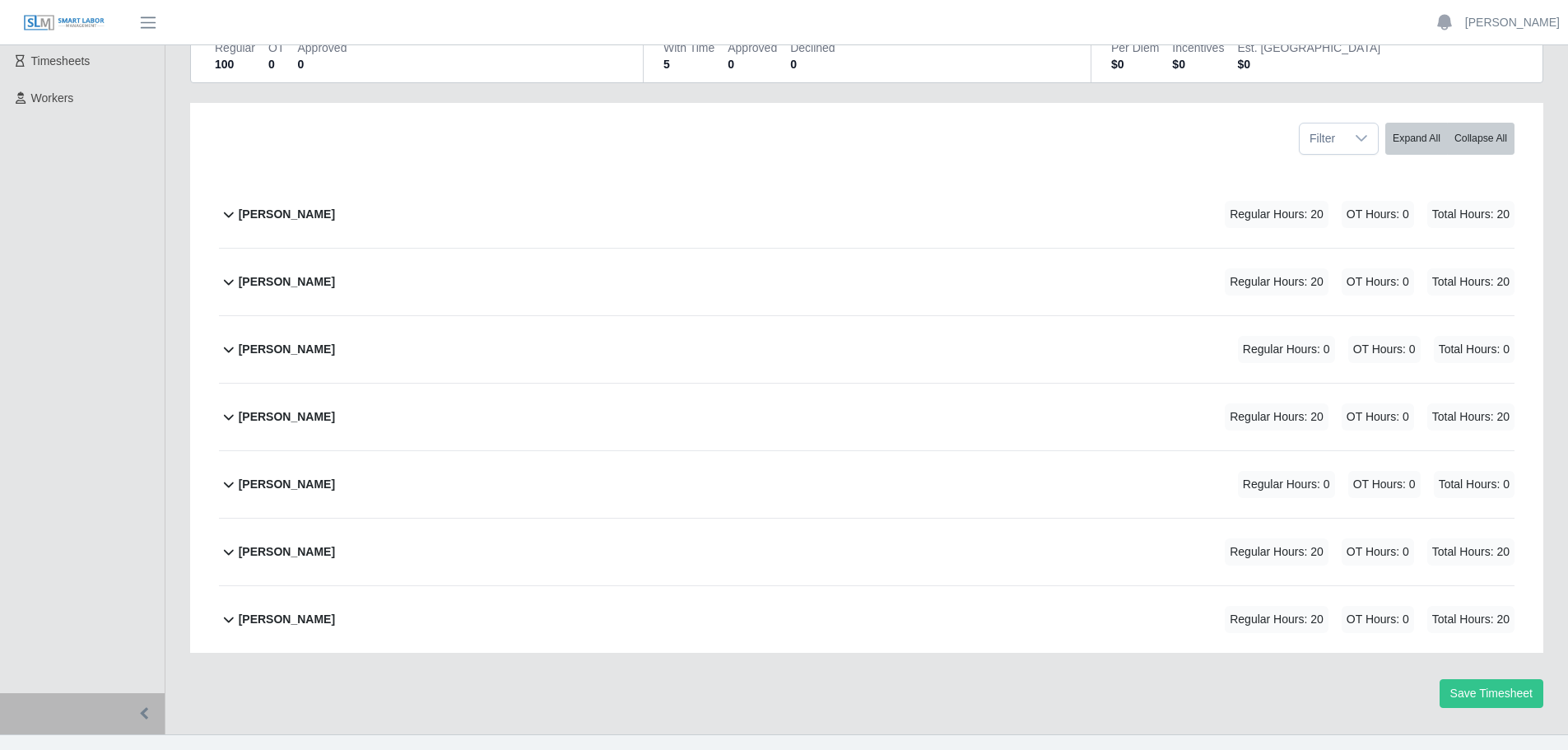
scroll to position [214, 0]
